Goal: Communication & Community: Participate in discussion

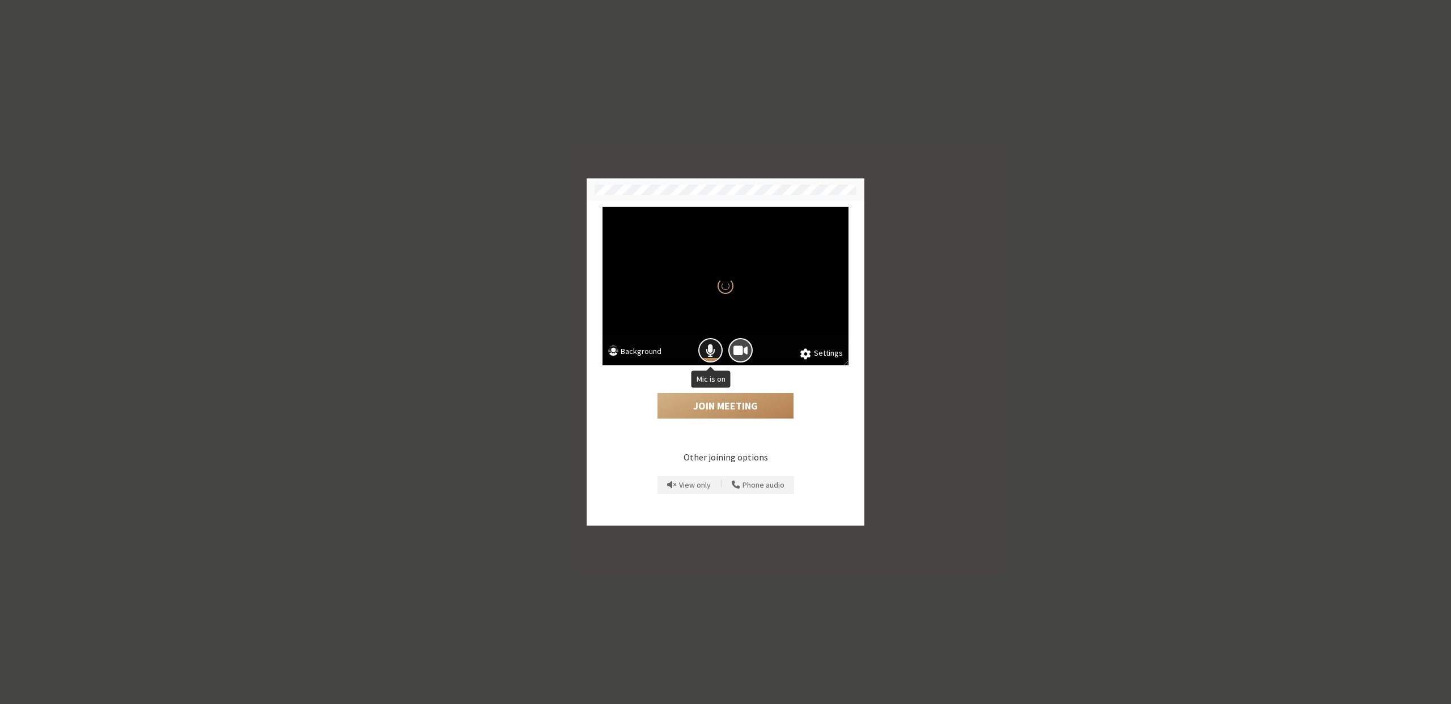
click at [712, 348] on span "Mic is on" at bounding box center [711, 350] width 10 height 15
click at [729, 410] on button "Join Meeting" at bounding box center [725, 406] width 136 height 26
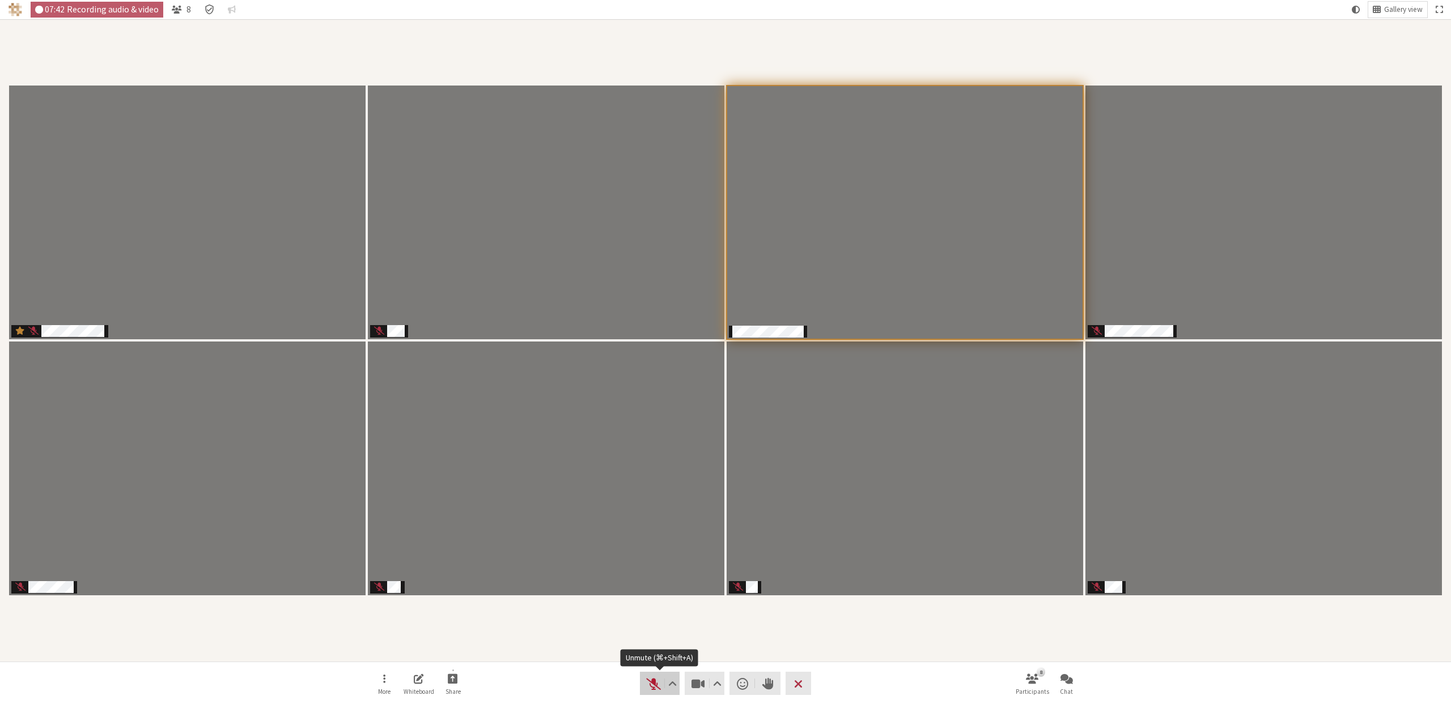
click at [649, 680] on span "Unmute (⌘+Shift+A)" at bounding box center [653, 684] width 16 height 16
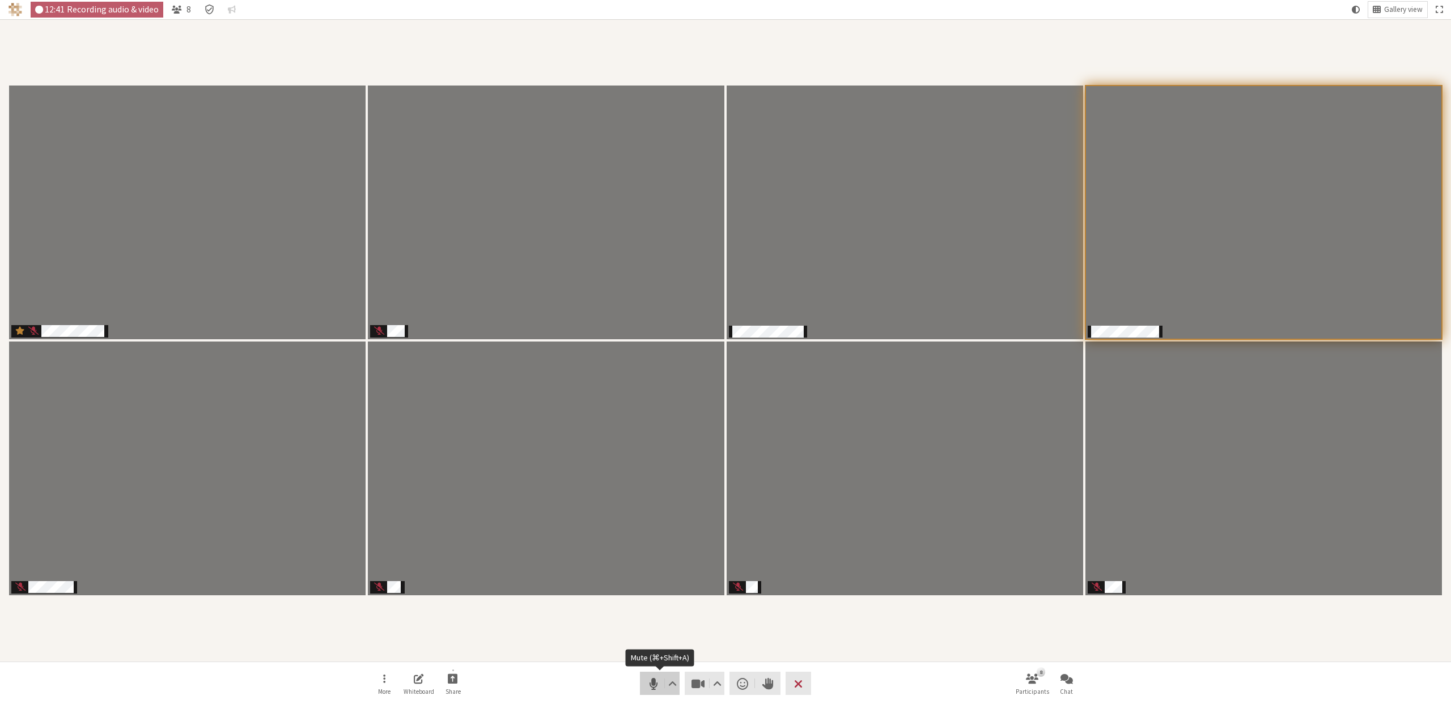
click at [652, 686] on span "Mute (⌘+Shift+A)" at bounding box center [653, 684] width 16 height 16
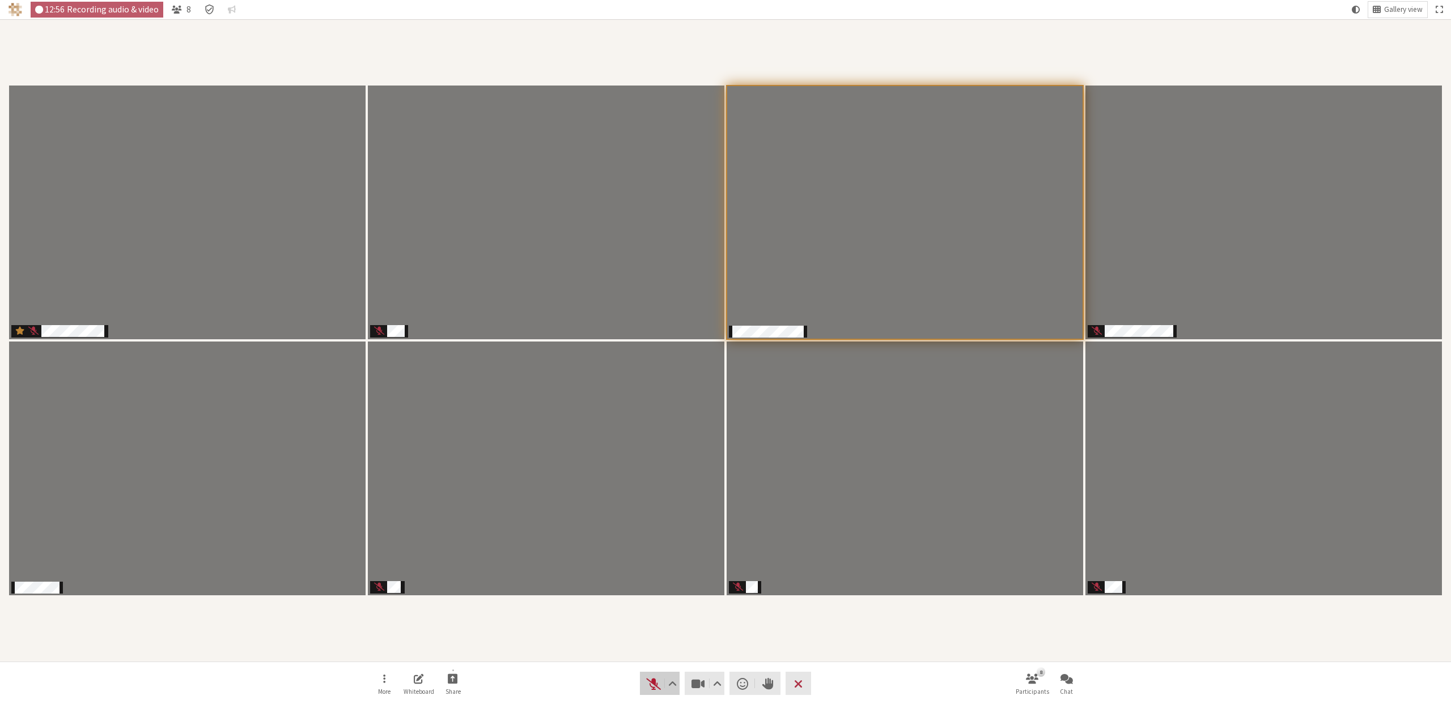
click at [655, 680] on span "Unmute (⌘+Shift+A)" at bounding box center [653, 684] width 16 height 16
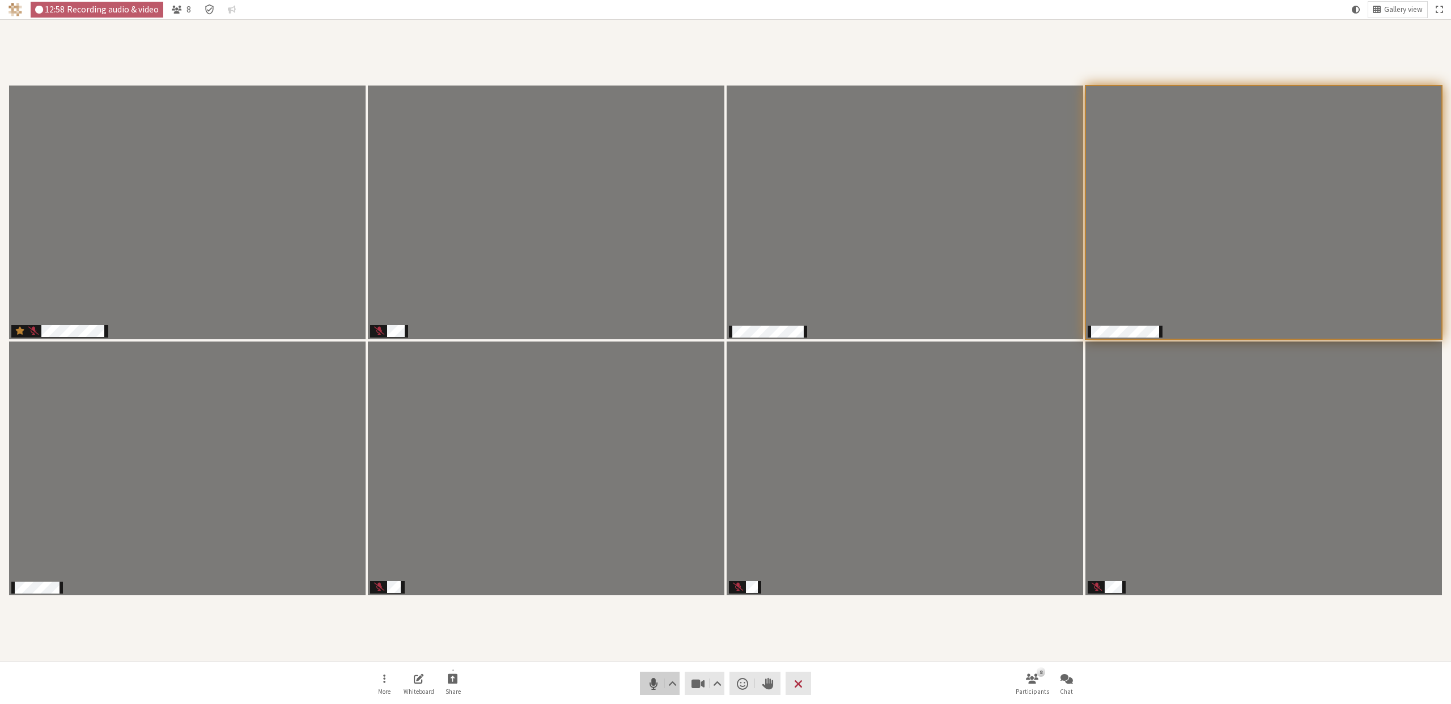
click at [652, 679] on span "Mute (⌘+Shift+A)" at bounding box center [653, 684] width 16 height 16
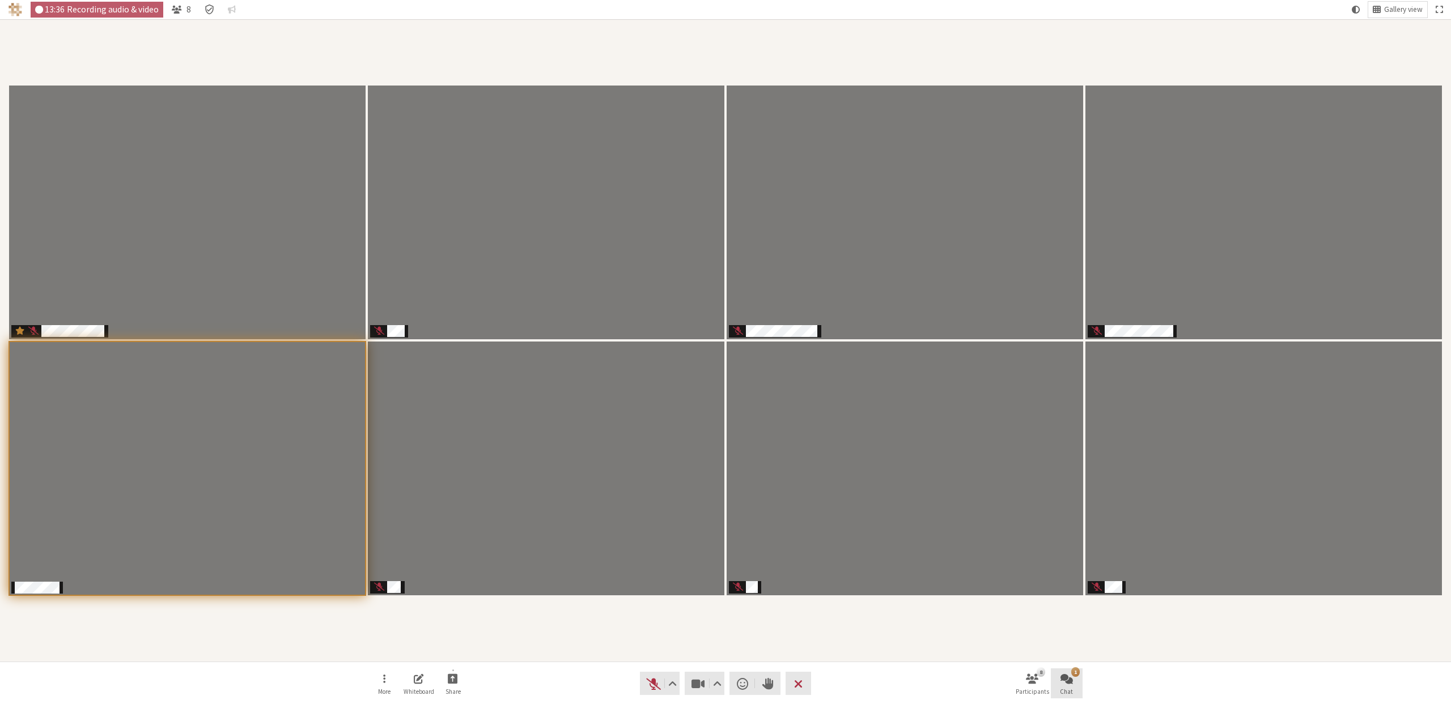
click at [1065, 682] on span "Open chat" at bounding box center [1066, 678] width 12 height 13
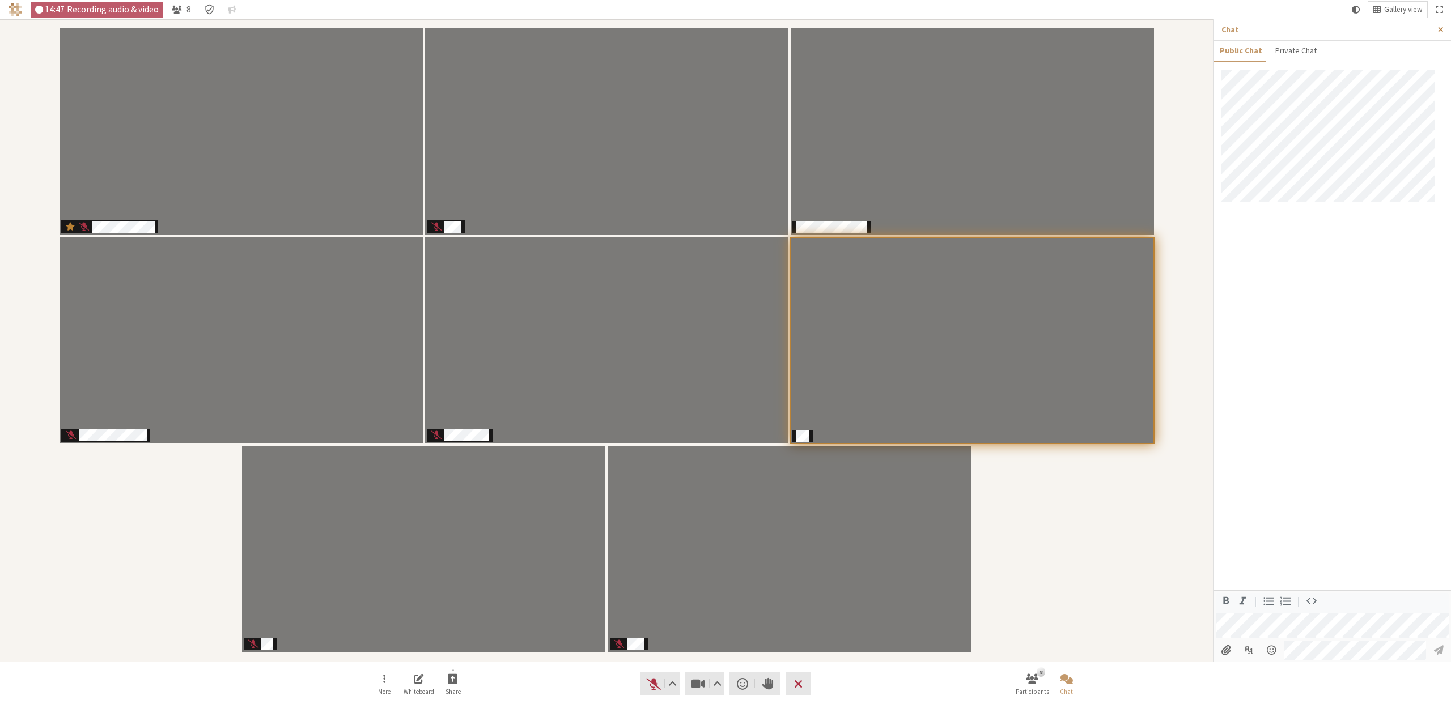
click at [1445, 30] on button "Close sidebar" at bounding box center [1440, 29] width 21 height 21
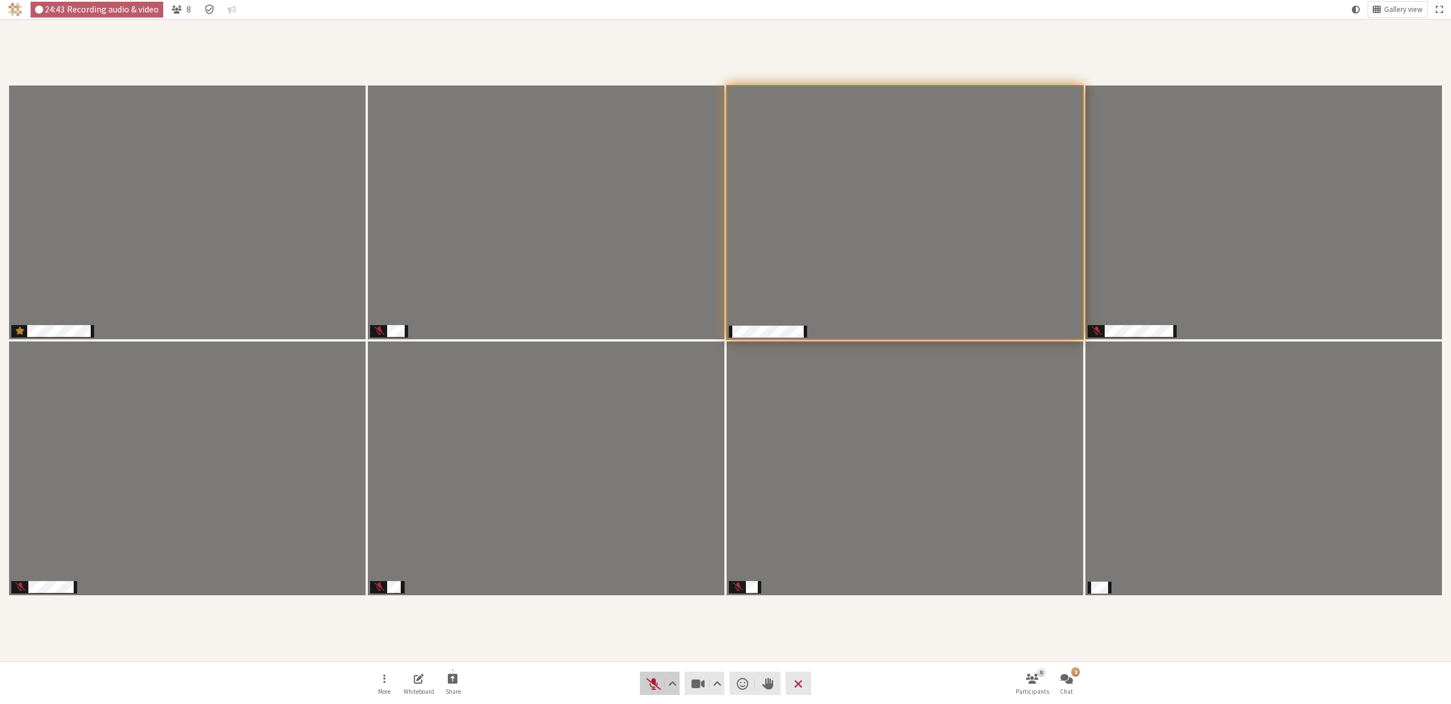
click at [655, 679] on span "Unmute (⌘+Shift+A)" at bounding box center [653, 684] width 16 height 16
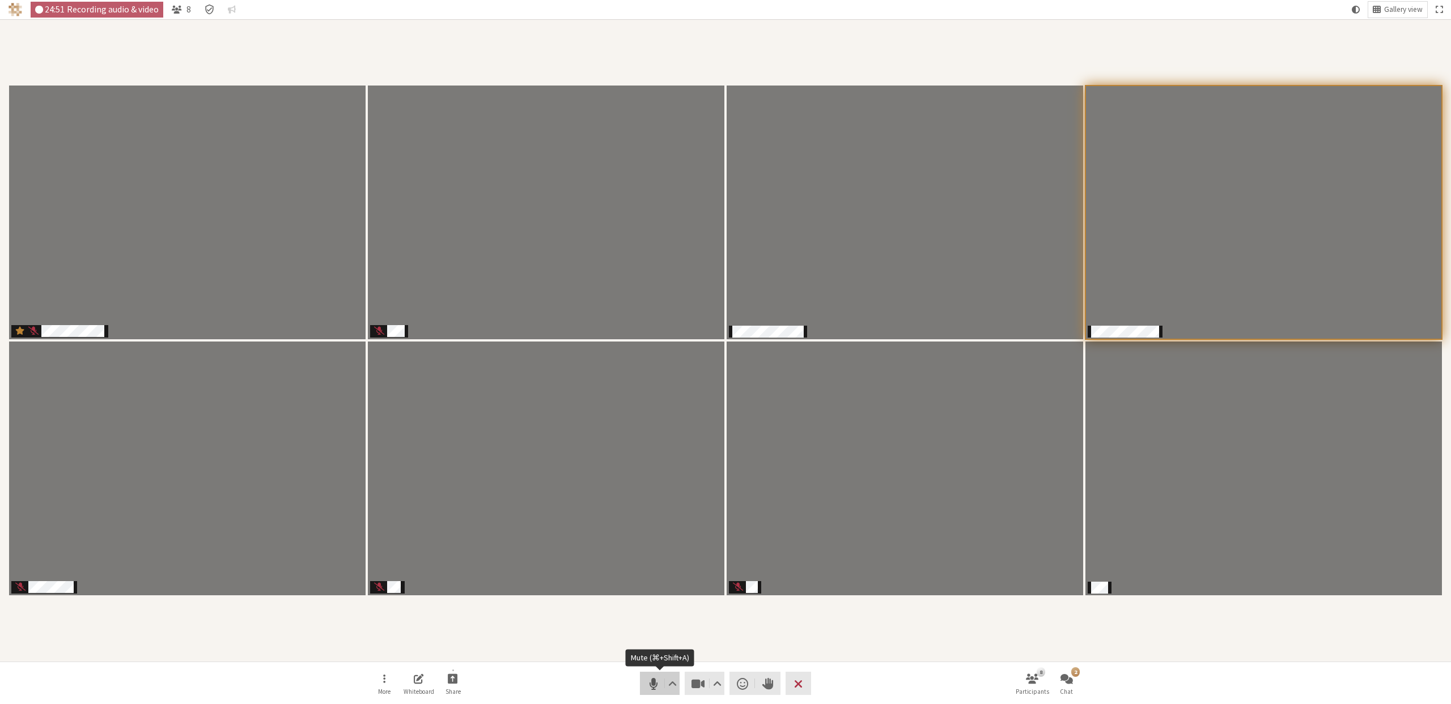
click at [650, 683] on span "Mute (⌘+Shift+A)" at bounding box center [653, 684] width 16 height 16
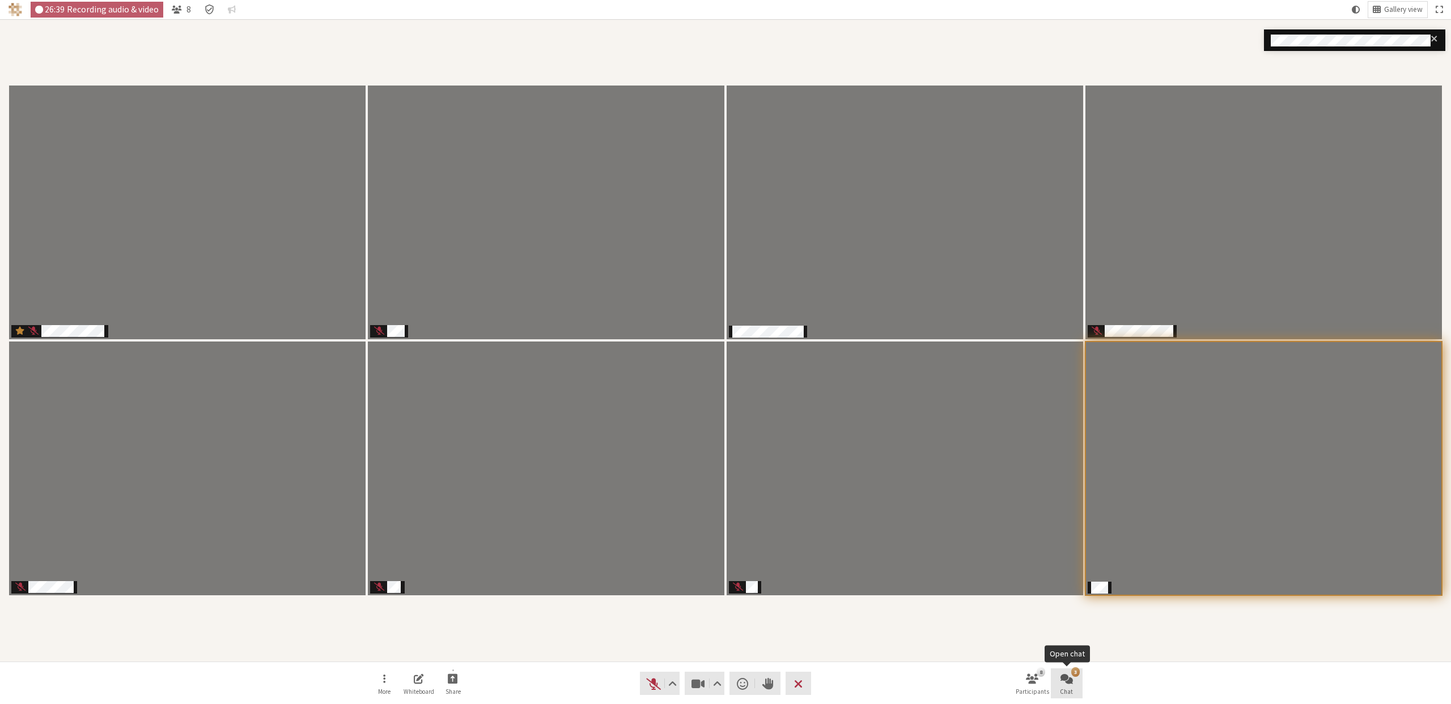
drag, startPoint x: 1055, startPoint y: 677, endPoint x: 1178, endPoint y: 670, distance: 123.2
click at [1056, 677] on button "3 Chat" at bounding box center [1067, 684] width 32 height 31
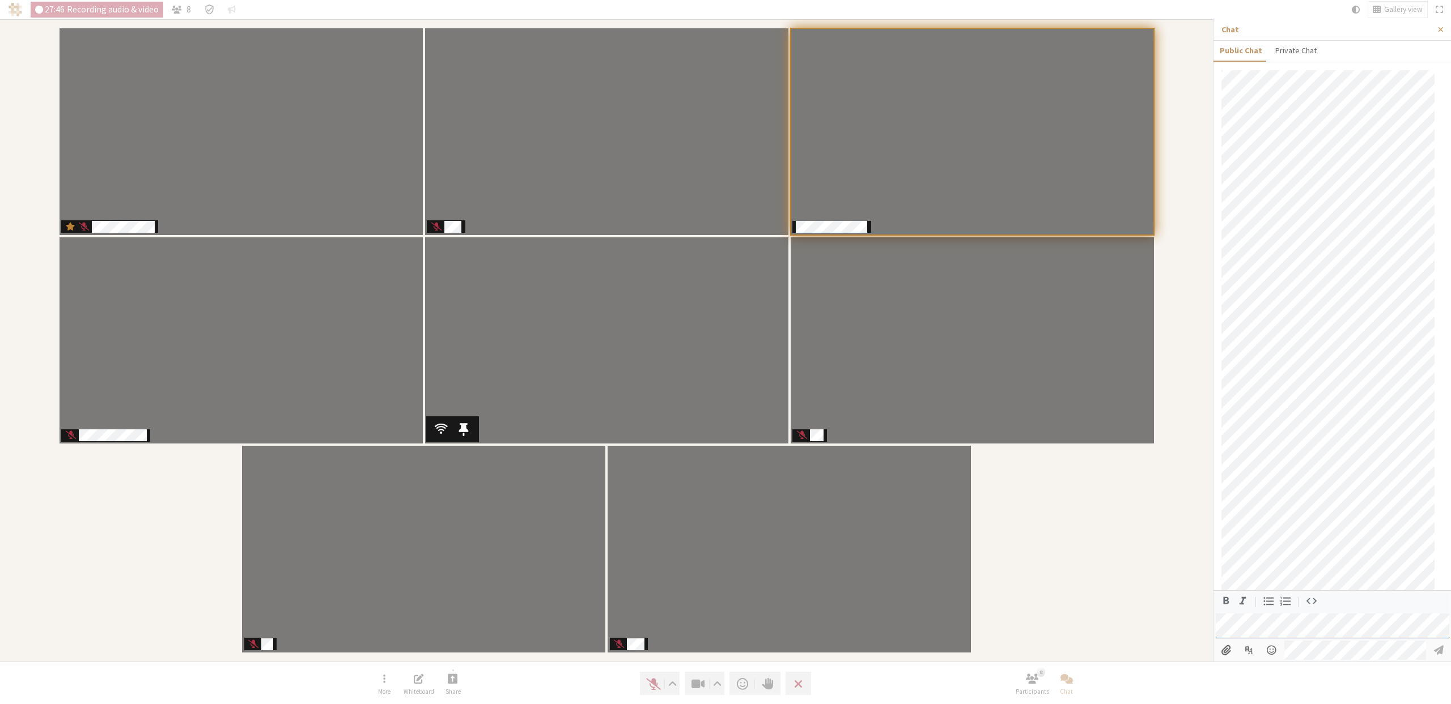
scroll to position [50, 0]
click at [653, 683] on span "Unmute (⌘+Shift+A)" at bounding box center [653, 684] width 16 height 16
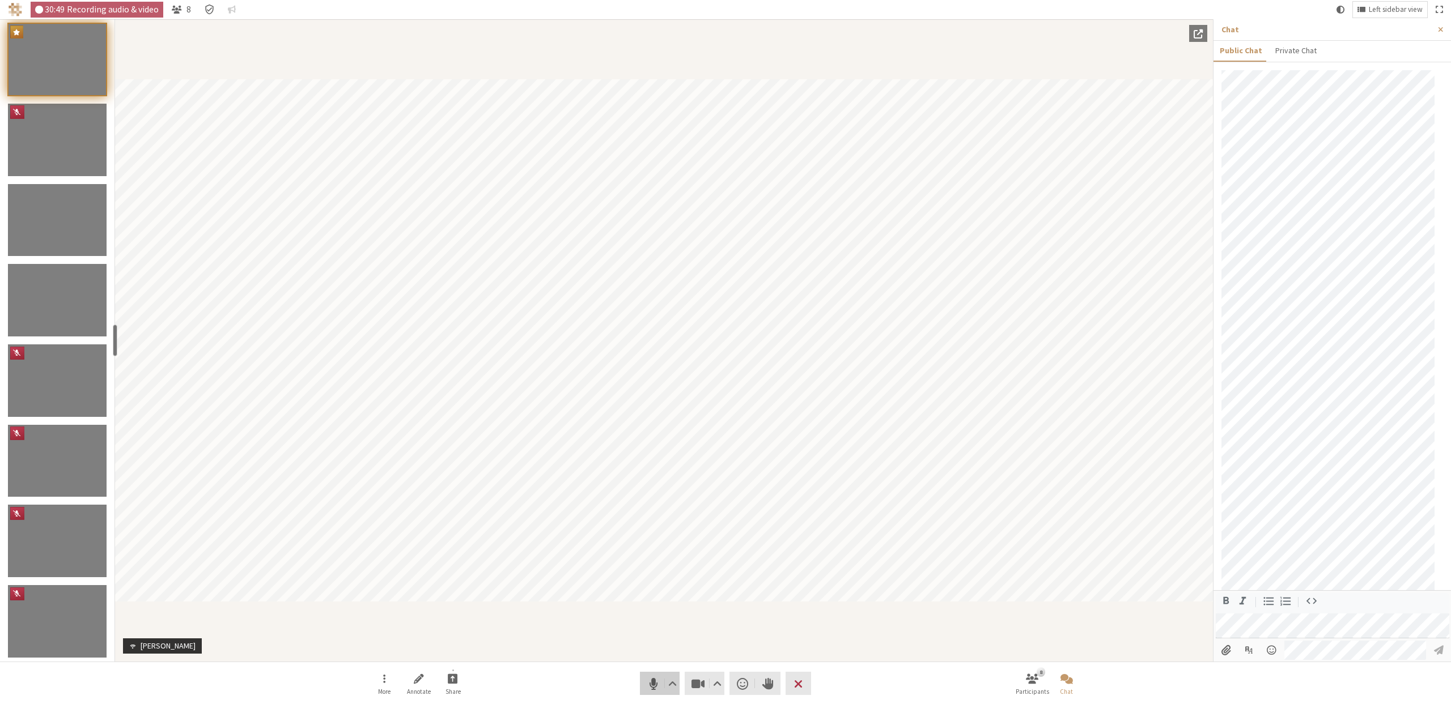
click at [644, 679] on button "Audio" at bounding box center [660, 683] width 40 height 23
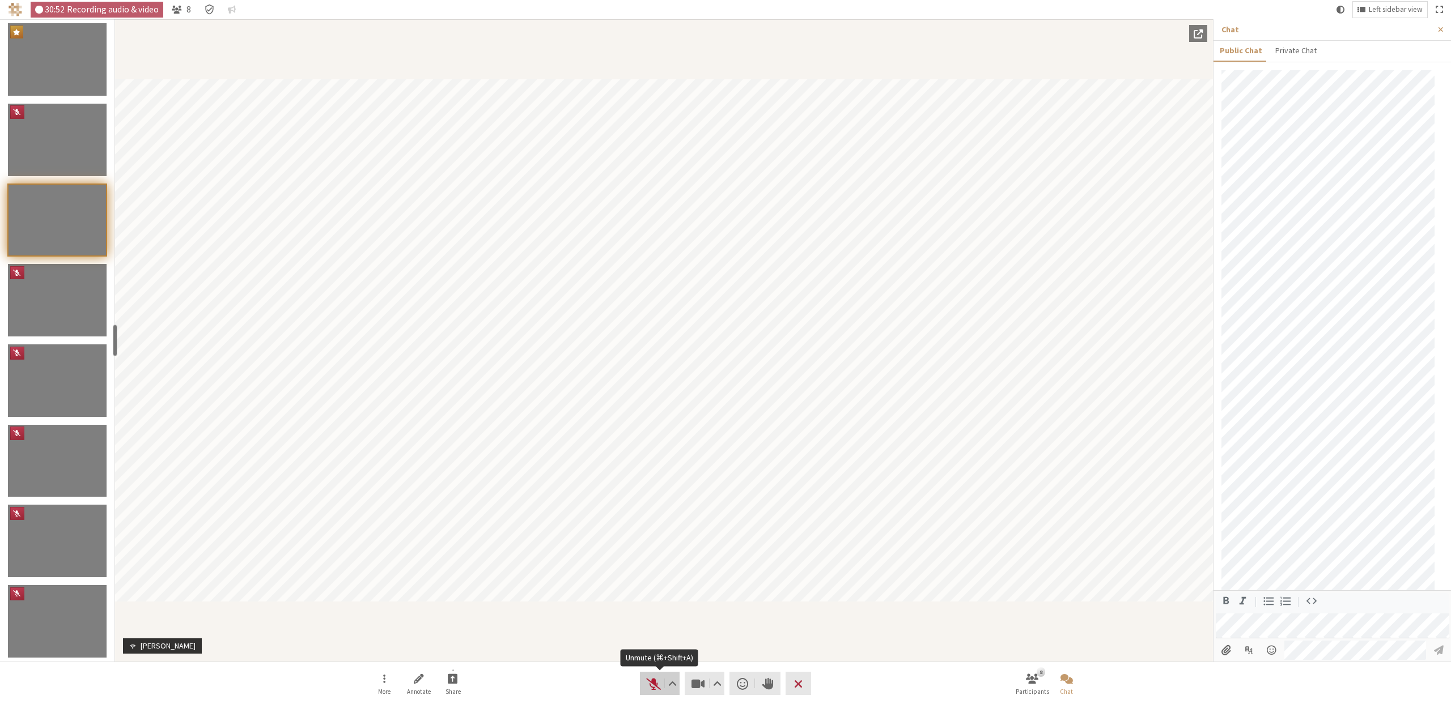
click at [652, 686] on span "Unmute (⌘+Shift+A)" at bounding box center [653, 684] width 16 height 16
click at [652, 686] on span "Mute (⌘+Shift+A)" at bounding box center [653, 684] width 16 height 16
click at [389, 681] on button "More" at bounding box center [384, 684] width 32 height 31
click at [383, 630] on span "Show live captions" at bounding box center [393, 634] width 78 height 9
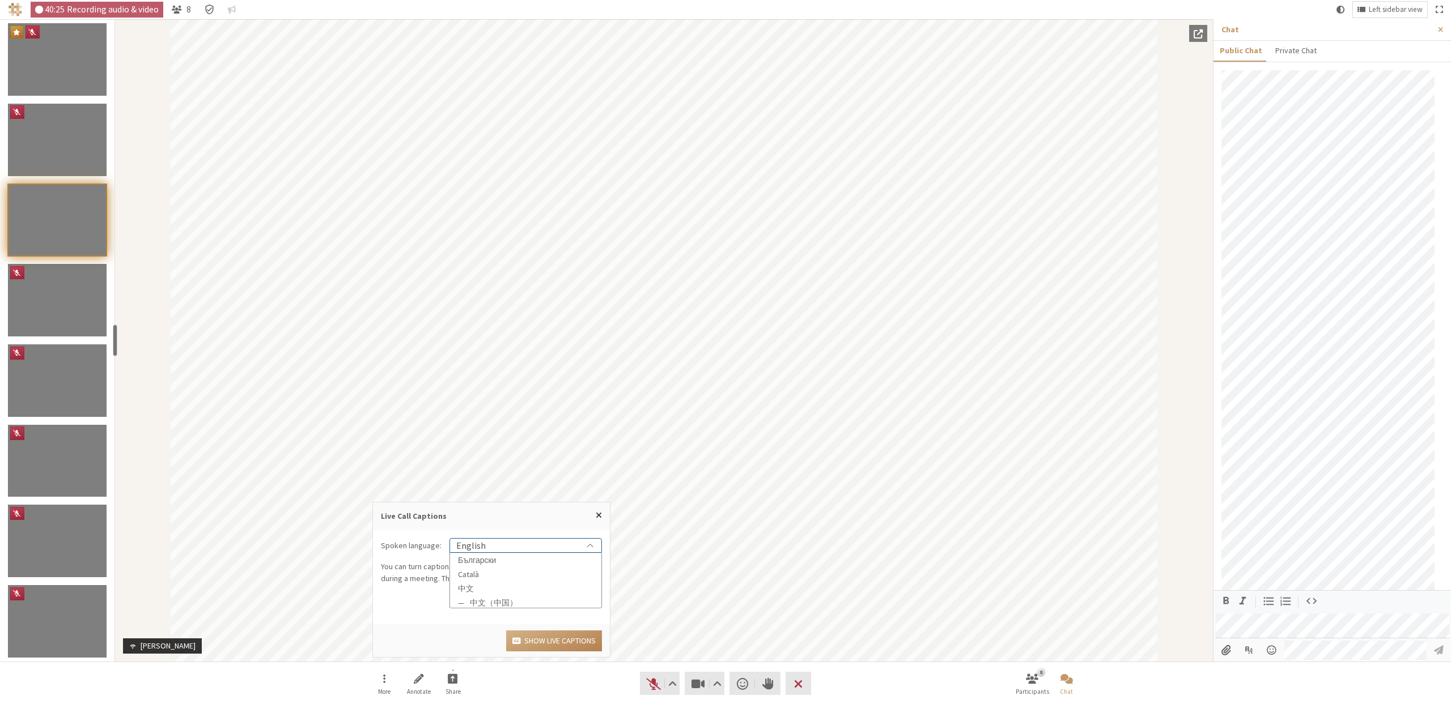
click at [511, 549] on div "English" at bounding box center [525, 546] width 151 height 14
click at [542, 636] on button "Show live captions" at bounding box center [554, 641] width 96 height 21
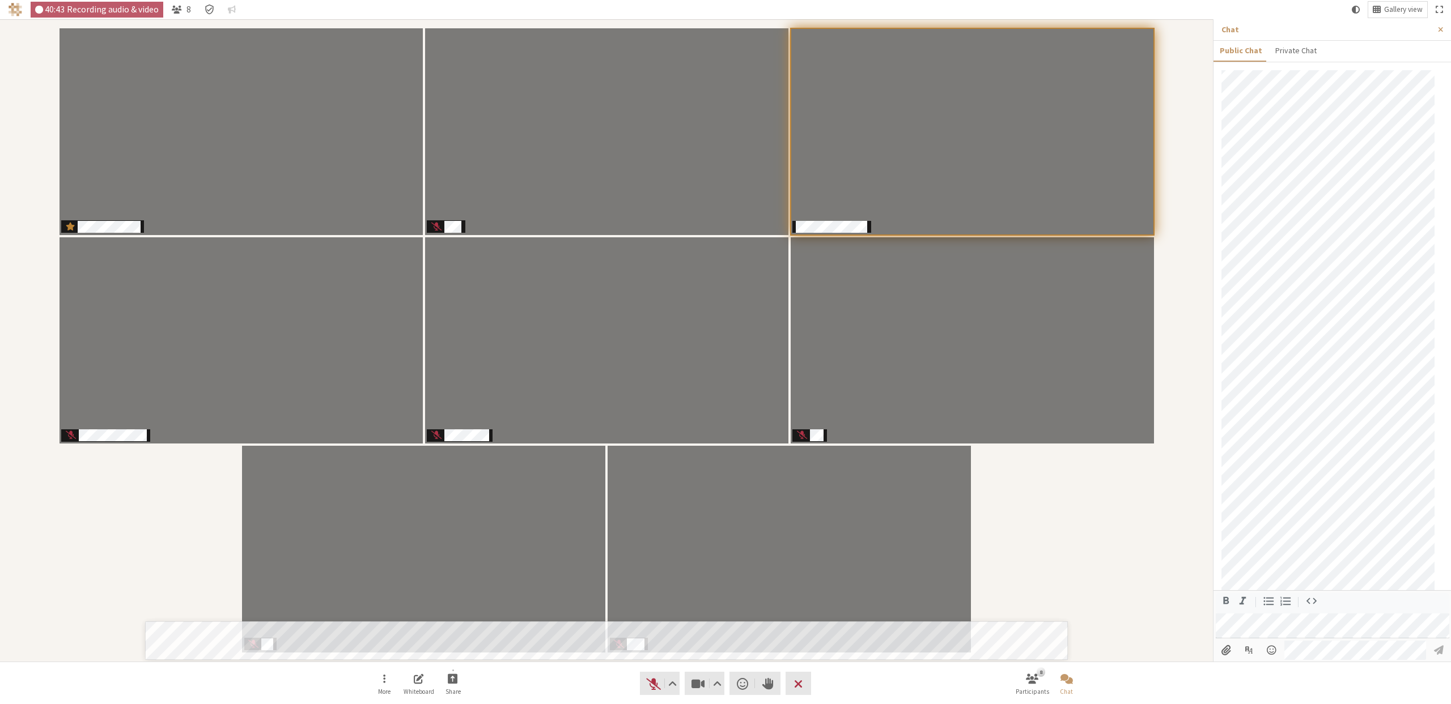
click at [627, 682] on nav "More Whiteboard Share Audio Video Send a reaction Raise hand Leave 8 Participan…" at bounding box center [725, 683] width 714 height 43
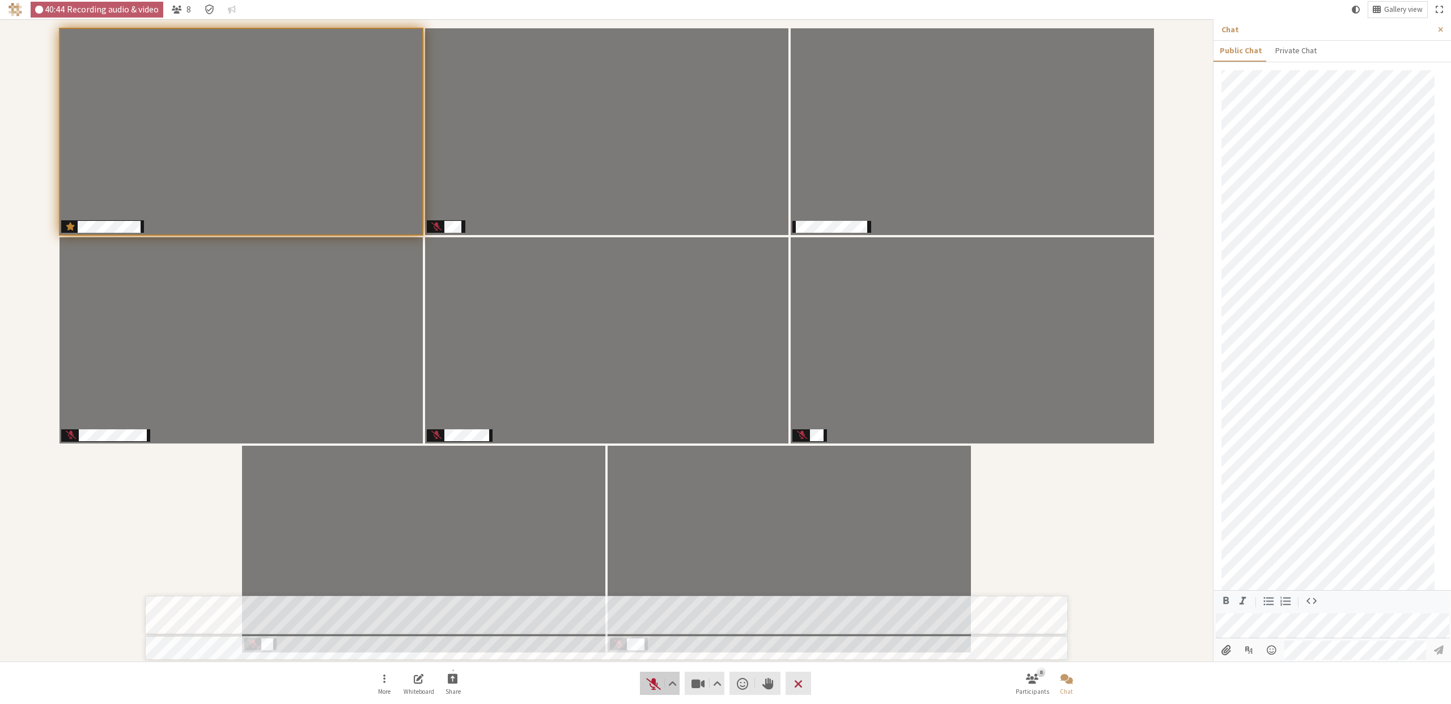
click at [645, 685] on span "Unmute (⌘+Shift+A)" at bounding box center [653, 684] width 16 height 16
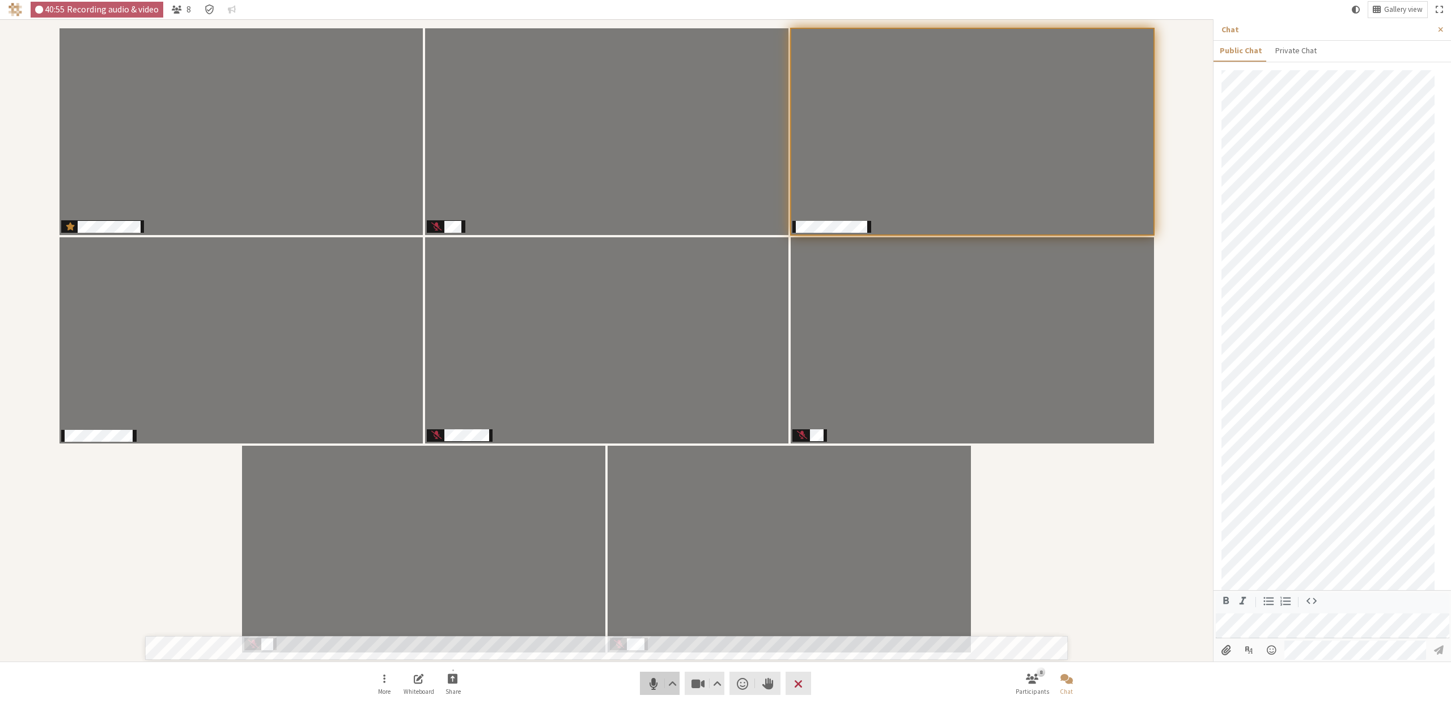
click at [652, 691] on span "Mute (⌘+Shift+A)" at bounding box center [653, 684] width 16 height 16
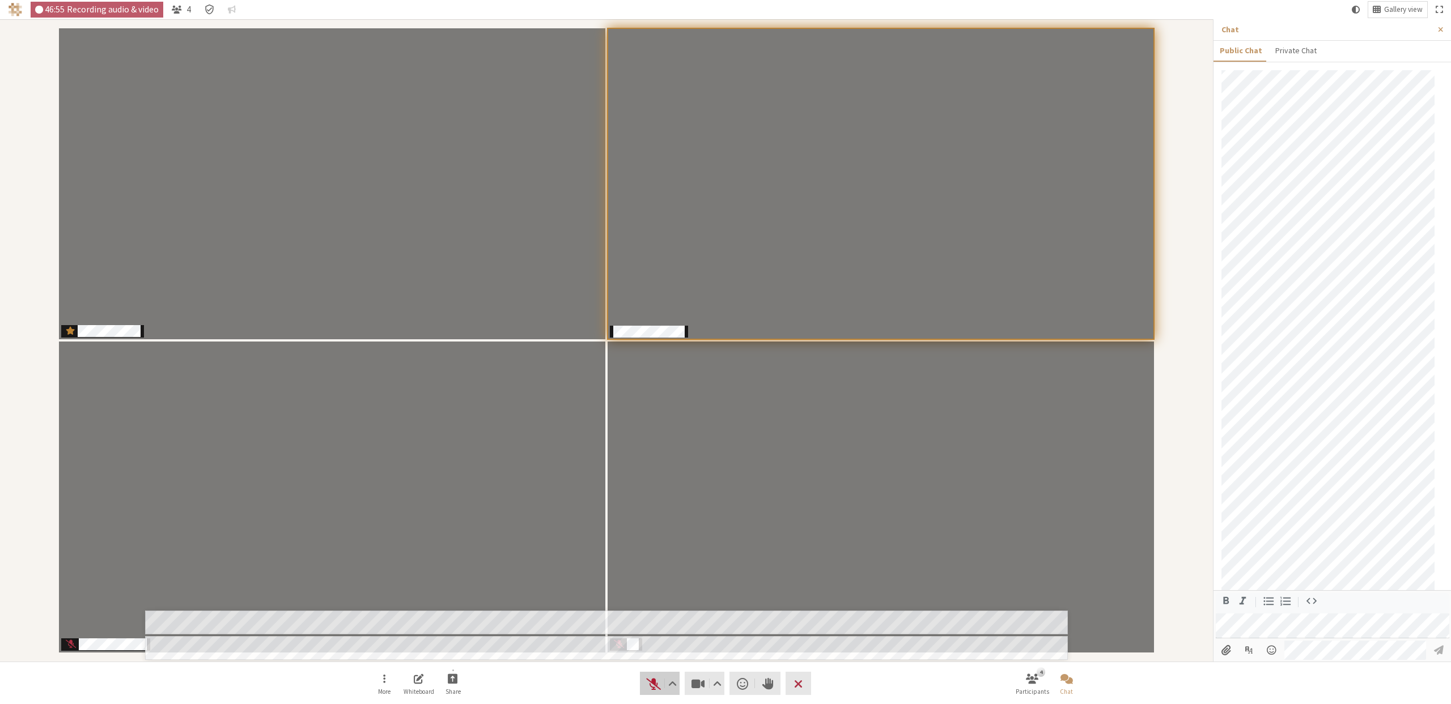
click at [653, 688] on span "Unmute (⌘+Shift+A)" at bounding box center [653, 684] width 16 height 16
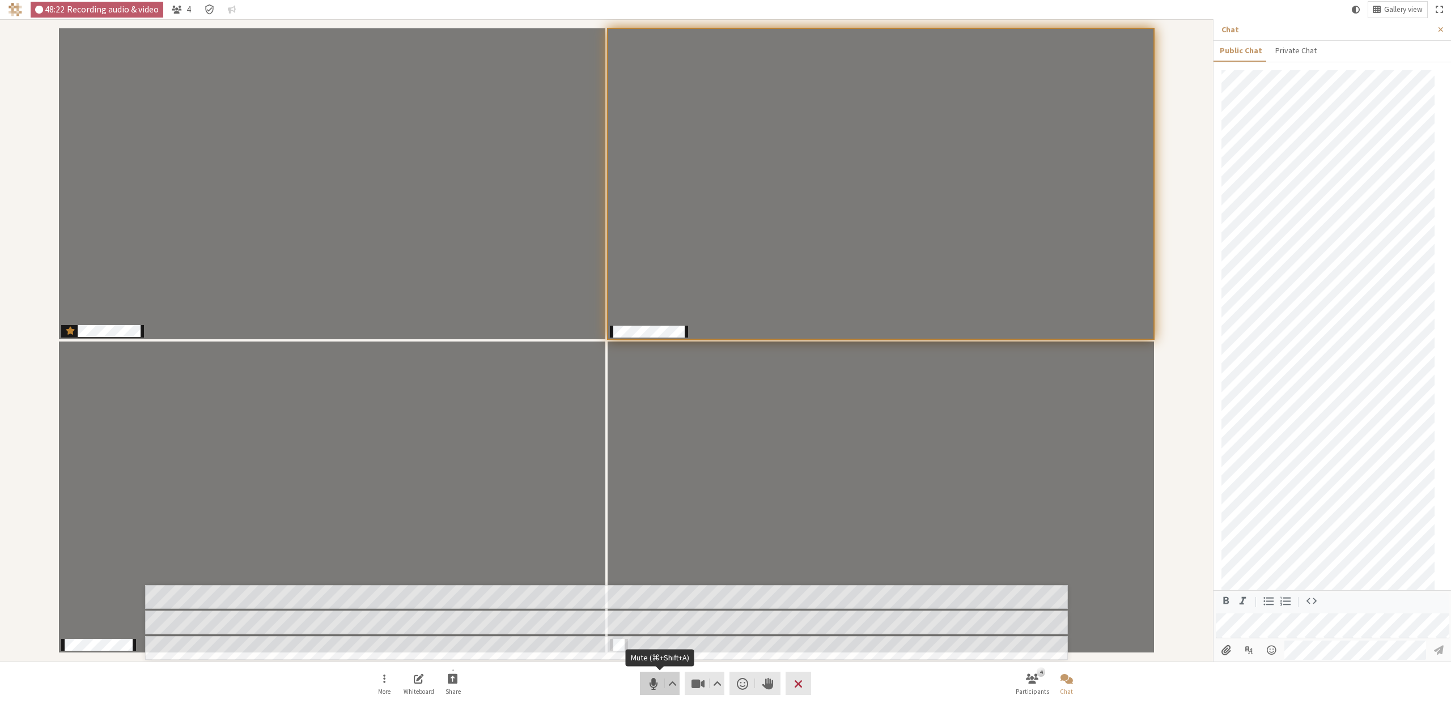
click at [652, 684] on span "Mute (⌘+Shift+A)" at bounding box center [653, 684] width 16 height 16
